Goal: Navigation & Orientation: Find specific page/section

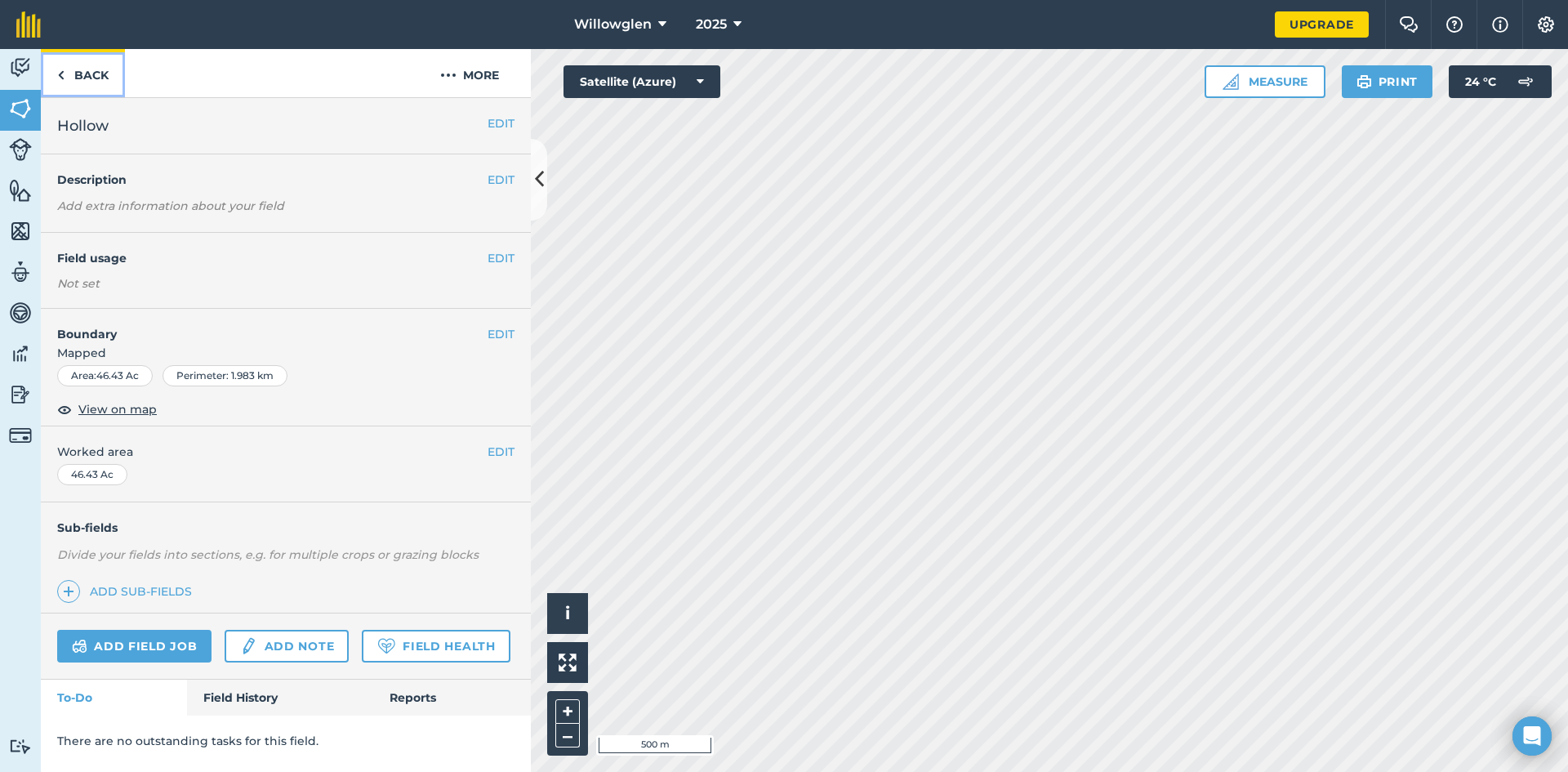
click at [65, 72] on link "Back" at bounding box center [83, 72] width 84 height 48
